Goal: Find specific page/section: Find specific page/section

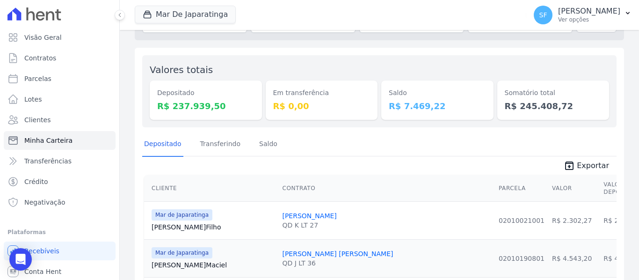
scroll to position [47, 0]
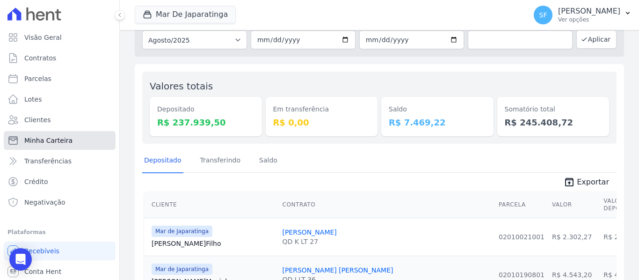
click at [68, 142] on span "Minha Carteira" at bounding box center [48, 140] width 48 height 9
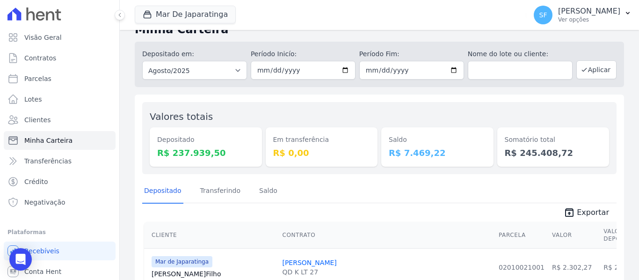
scroll to position [0, 0]
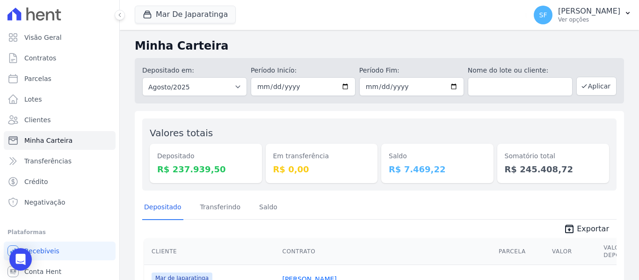
click at [343, 229] on span "unarchive Exportar" at bounding box center [379, 227] width 475 height 17
click at [35, 78] on span "Parcelas" at bounding box center [37, 78] width 27 height 9
select select
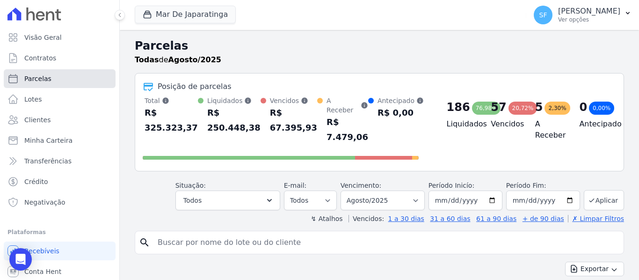
click at [51, 76] on link "Parcelas" at bounding box center [60, 78] width 112 height 19
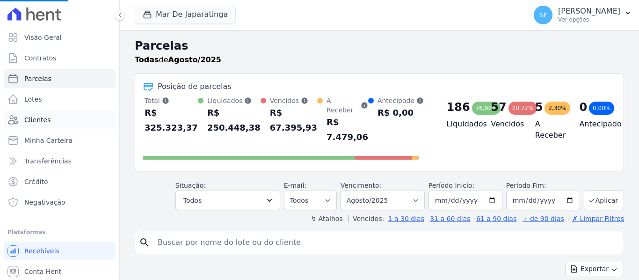
select select
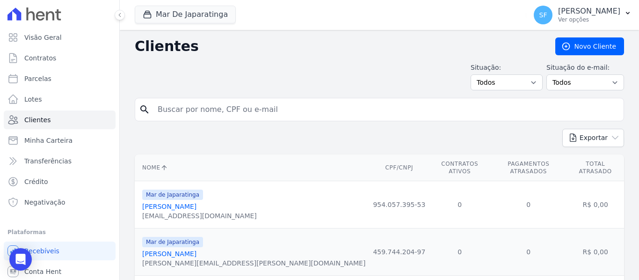
click at [262, 112] on input "search" at bounding box center [386, 109] width 468 height 19
type input "[PERSON_NAME]"
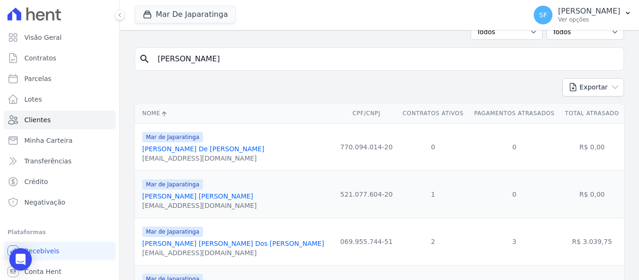
scroll to position [112, 0]
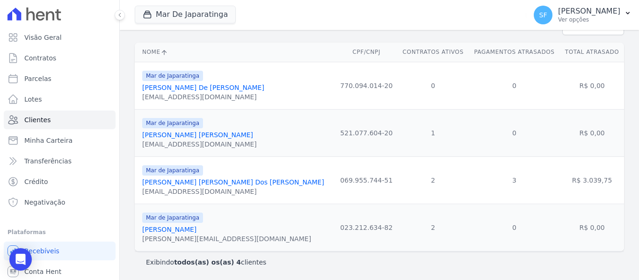
click at [179, 182] on link "[PERSON_NAME] [PERSON_NAME] Dos [PERSON_NAME]" at bounding box center [233, 181] width 182 height 7
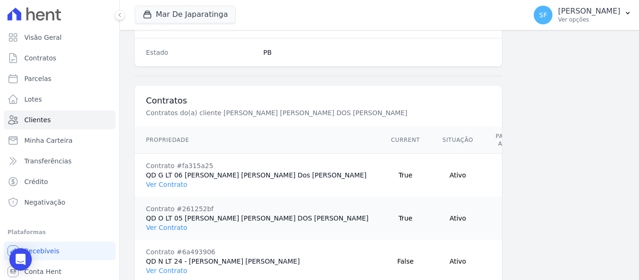
scroll to position [696, 0]
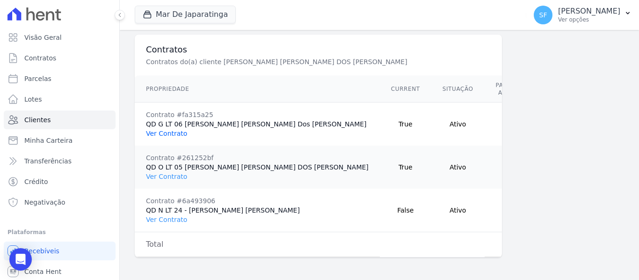
click at [160, 130] on link "Ver Contrato" at bounding box center [166, 133] width 41 height 7
